Goal: Task Accomplishment & Management: Use online tool/utility

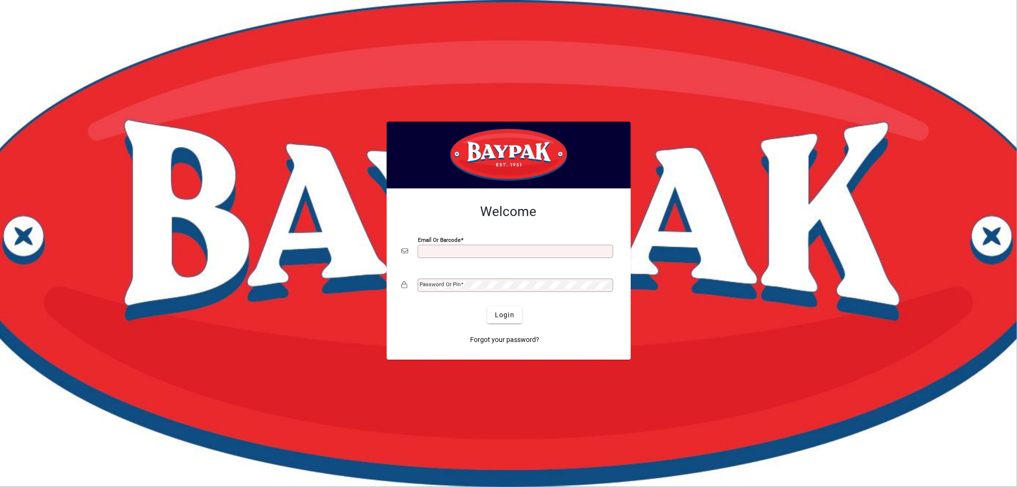
click at [497, 253] on input "Email or Barcode" at bounding box center [516, 251] width 193 height 8
type input "**********"
drag, startPoint x: 497, startPoint y: 325, endPoint x: 499, endPoint y: 313, distance: 11.5
click at [498, 321] on span "submit" at bounding box center [504, 314] width 35 height 23
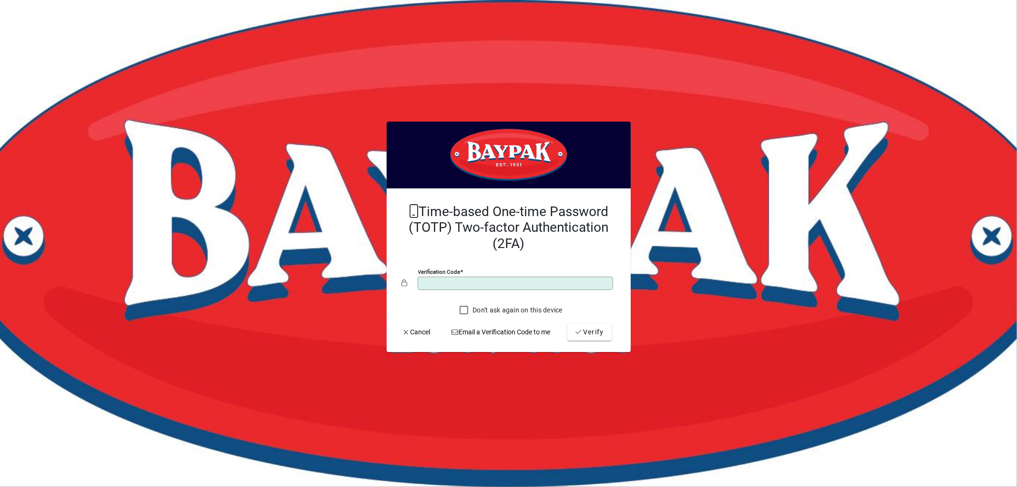
type input "******"
click at [567, 323] on button "Verify" at bounding box center [589, 331] width 44 height 17
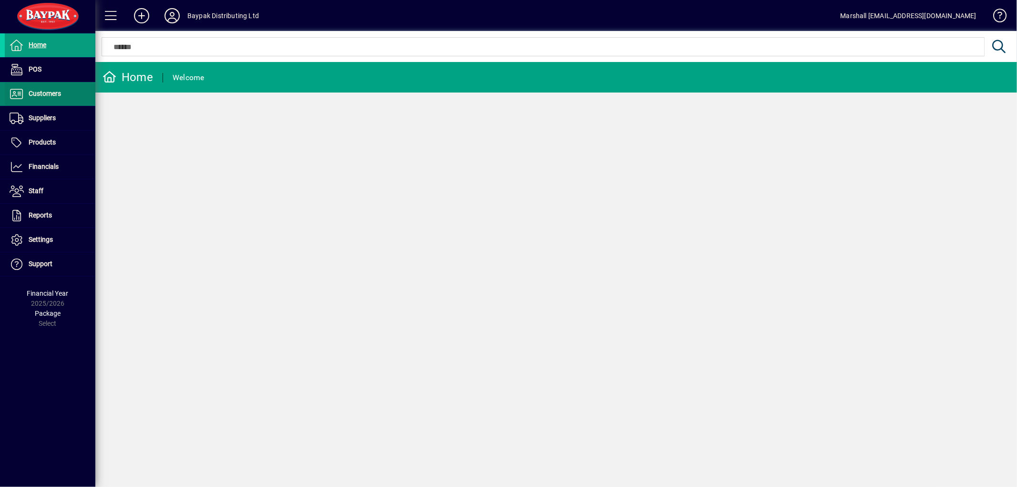
click at [34, 93] on span "Customers" at bounding box center [45, 94] width 32 height 8
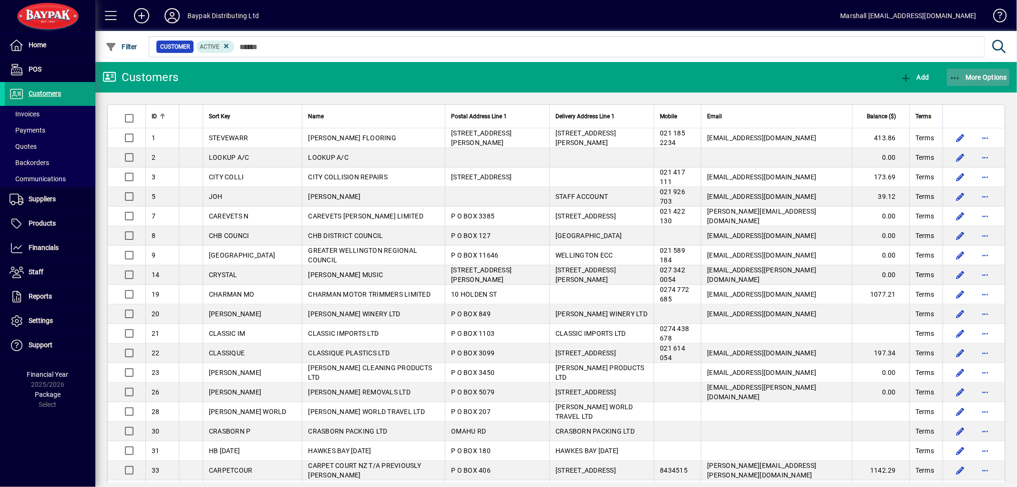
click at [958, 75] on icon "button" at bounding box center [955, 78] width 12 height 10
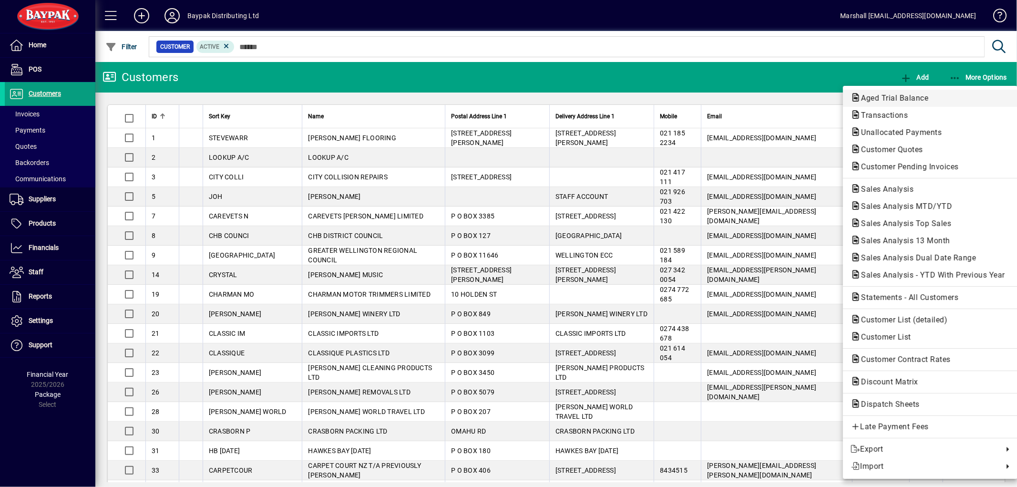
click at [908, 100] on span "Aged Trial Balance" at bounding box center [892, 97] width 82 height 9
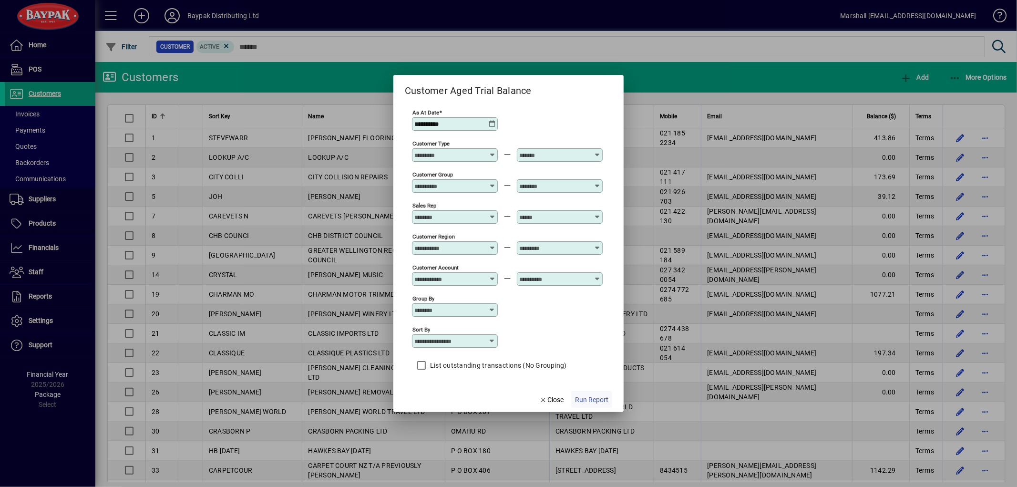
click at [597, 395] on span "button" at bounding box center [591, 399] width 41 height 23
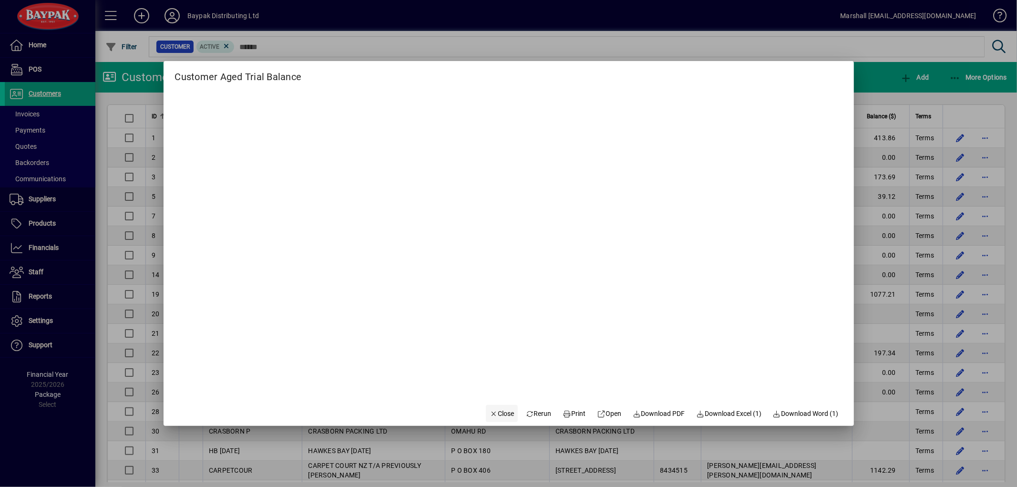
click at [493, 407] on span "button" at bounding box center [502, 413] width 32 height 23
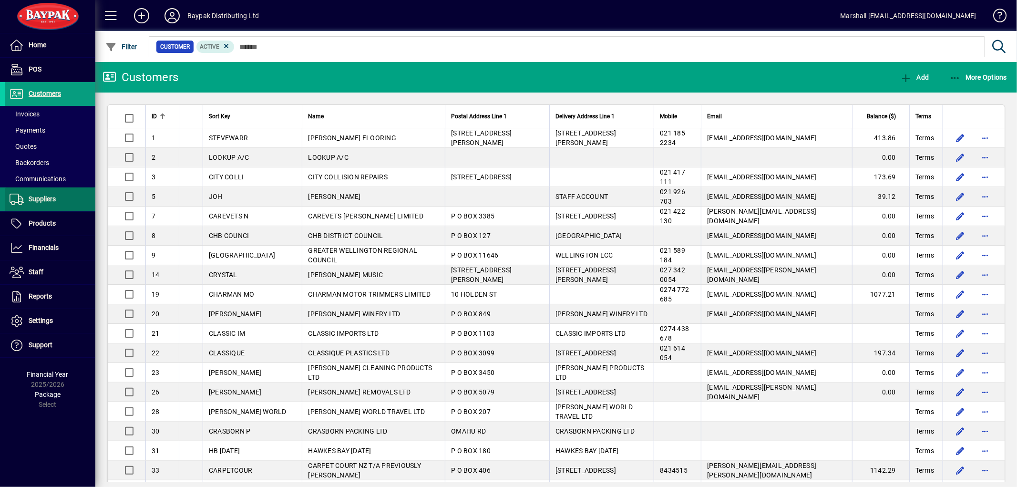
click at [49, 196] on span "Suppliers" at bounding box center [42, 199] width 27 height 8
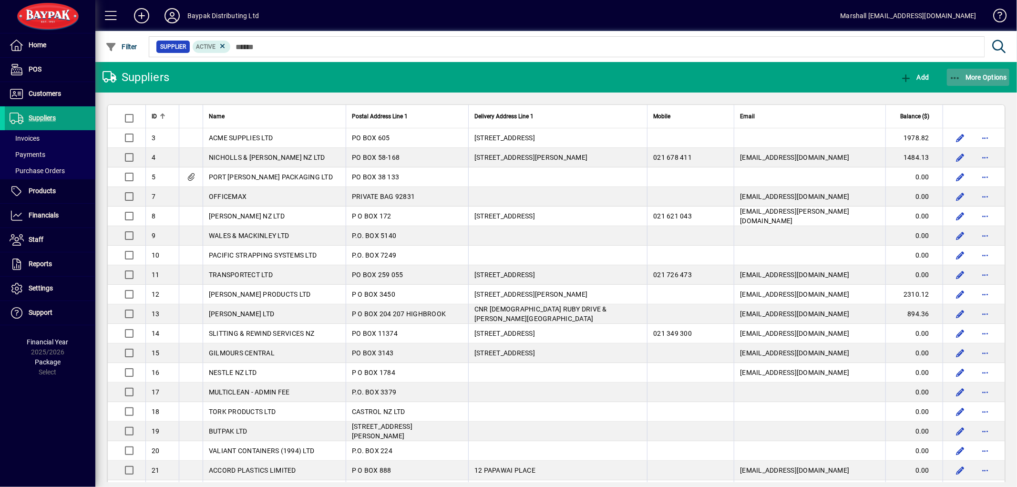
click at [951, 78] on icon "button" at bounding box center [955, 78] width 12 height 10
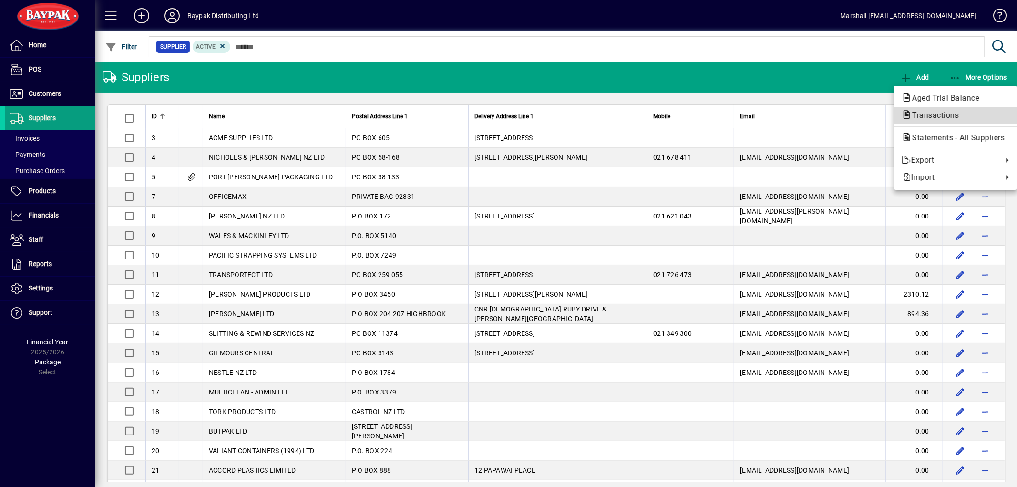
click at [942, 110] on span "Transactions" at bounding box center [956, 115] width 108 height 11
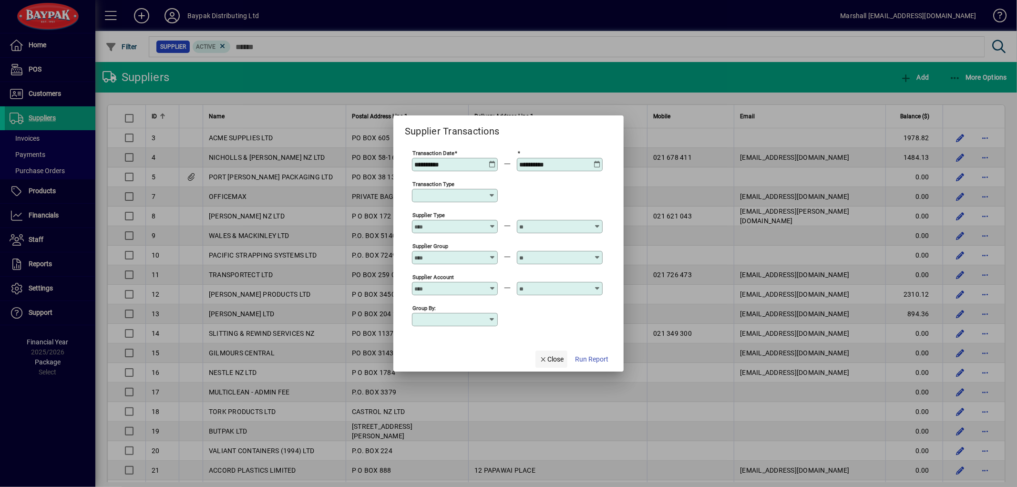
click at [555, 363] on span "Close" at bounding box center [551, 359] width 25 height 10
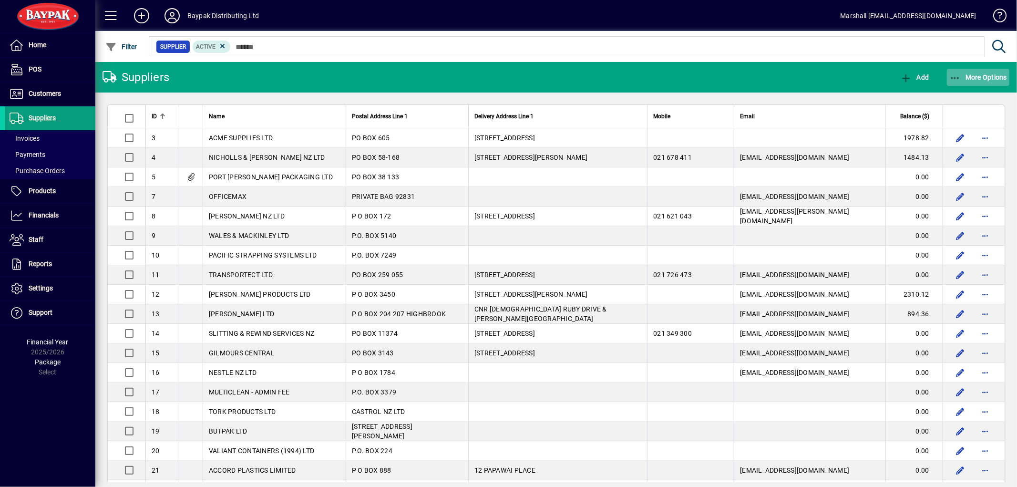
click at [956, 75] on icon "button" at bounding box center [955, 78] width 12 height 10
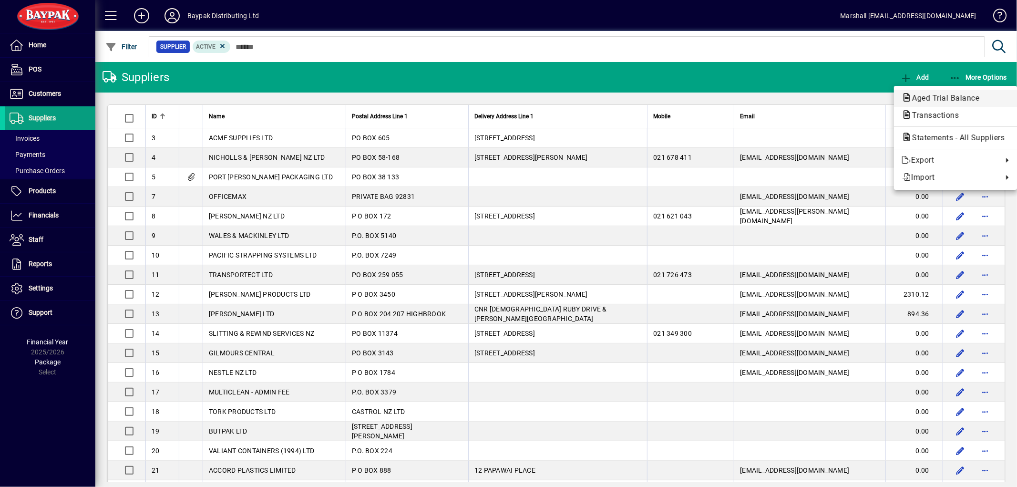
click at [921, 92] on button "Aged Trial Balance" at bounding box center [955, 98] width 123 height 17
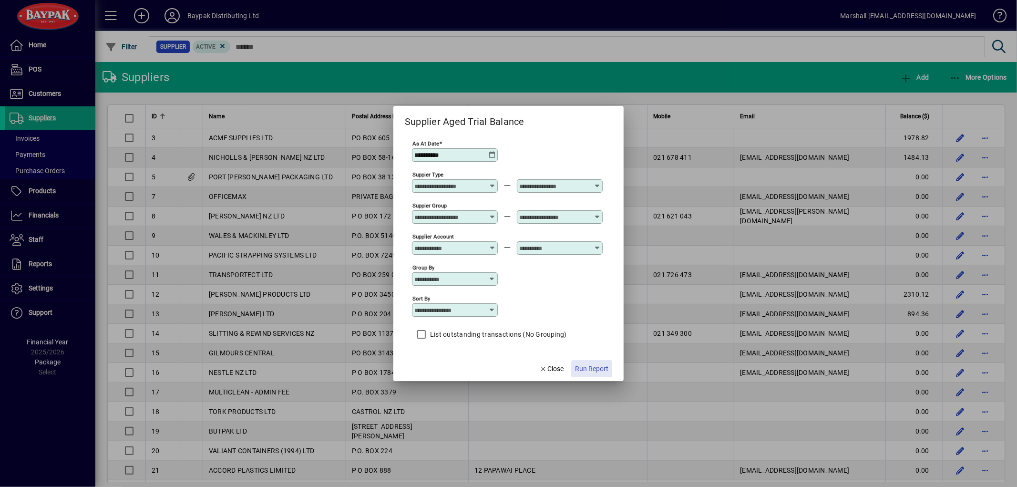
click at [592, 368] on span "Run Report" at bounding box center [591, 369] width 33 height 10
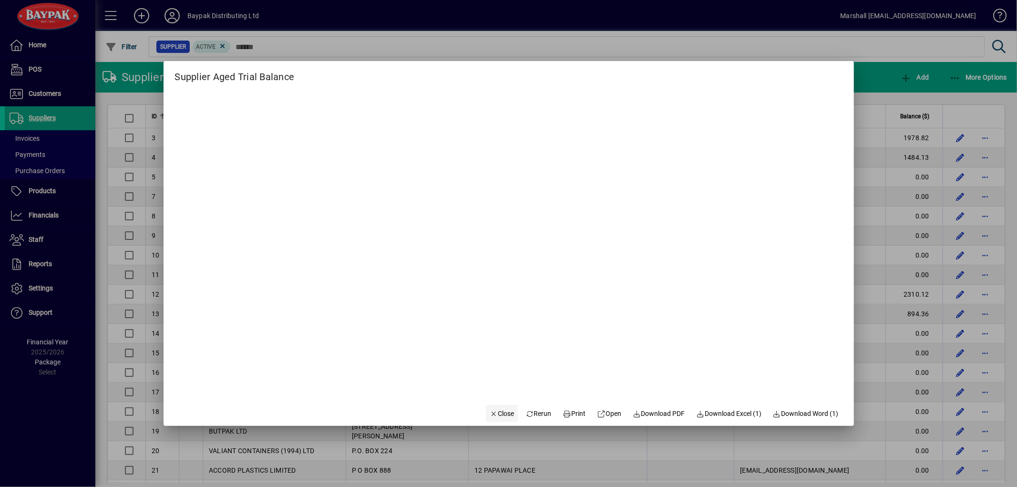
click at [493, 414] on span "Close" at bounding box center [502, 414] width 25 height 10
